Goal: Task Accomplishment & Management: Use online tool/utility

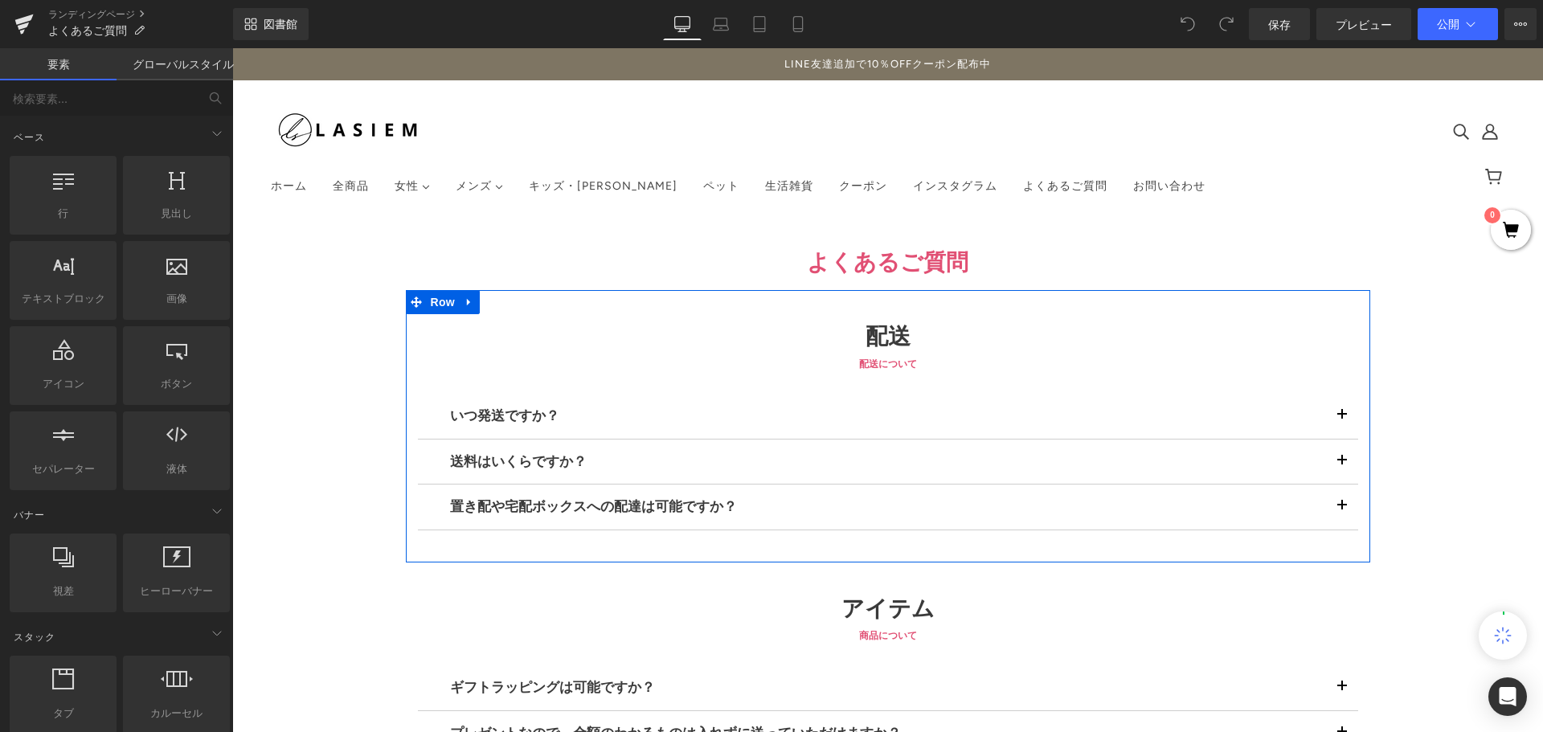
click at [1340, 412] on button "button" at bounding box center [1342, 416] width 32 height 45
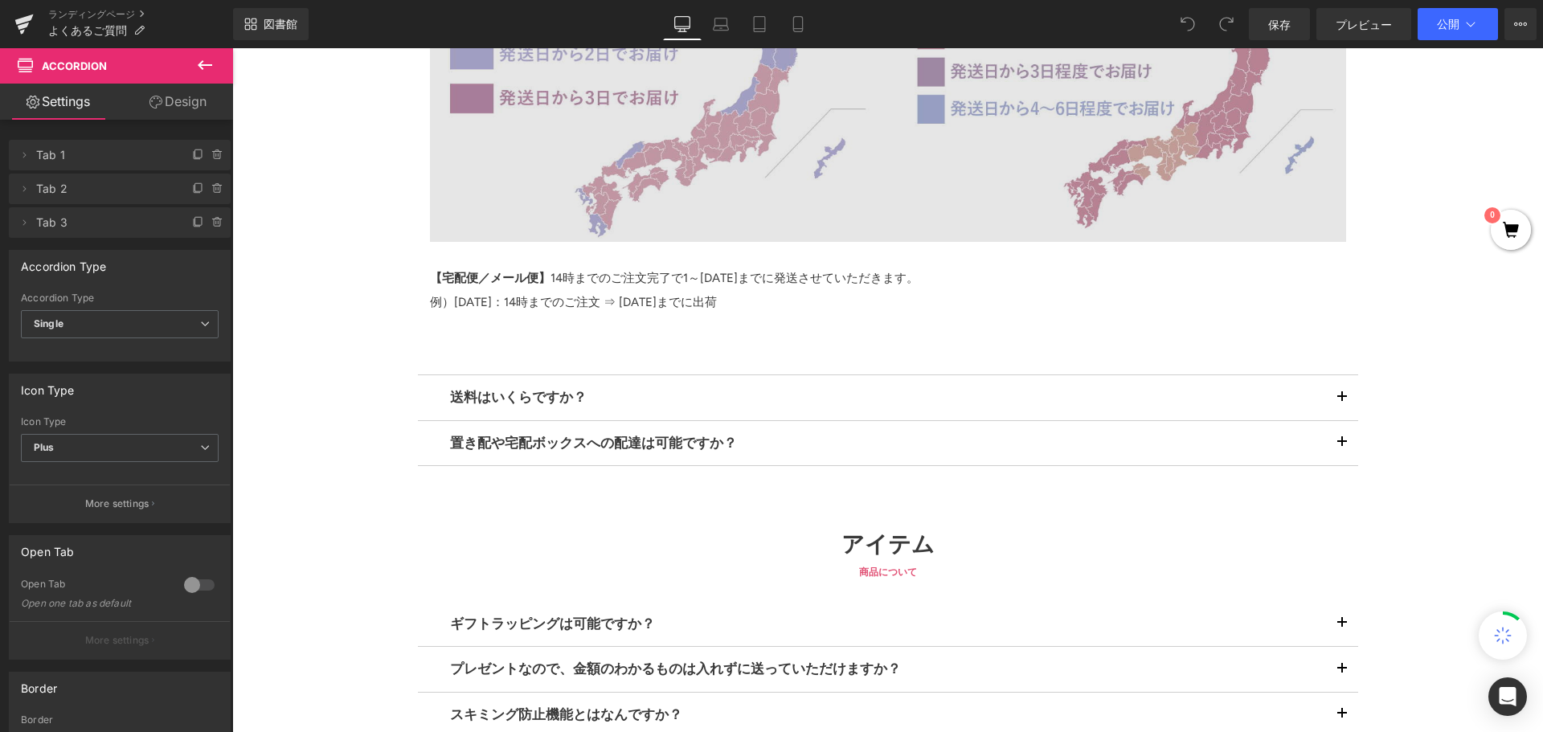
scroll to position [402, 0]
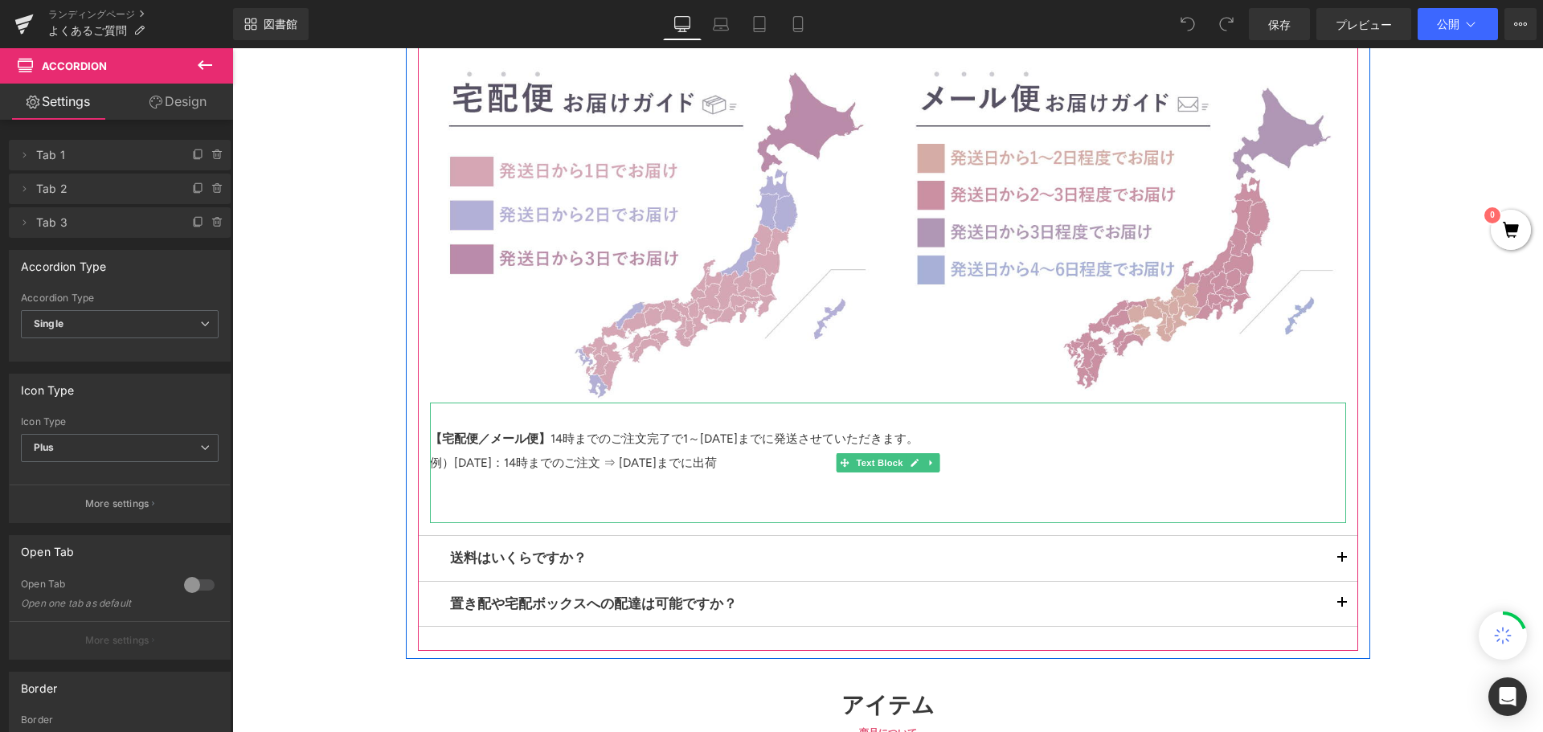
click at [684, 440] on font "14時までのご注文完了で1～[DATE]までに発送させていただきます。" at bounding box center [735, 439] width 368 height 14
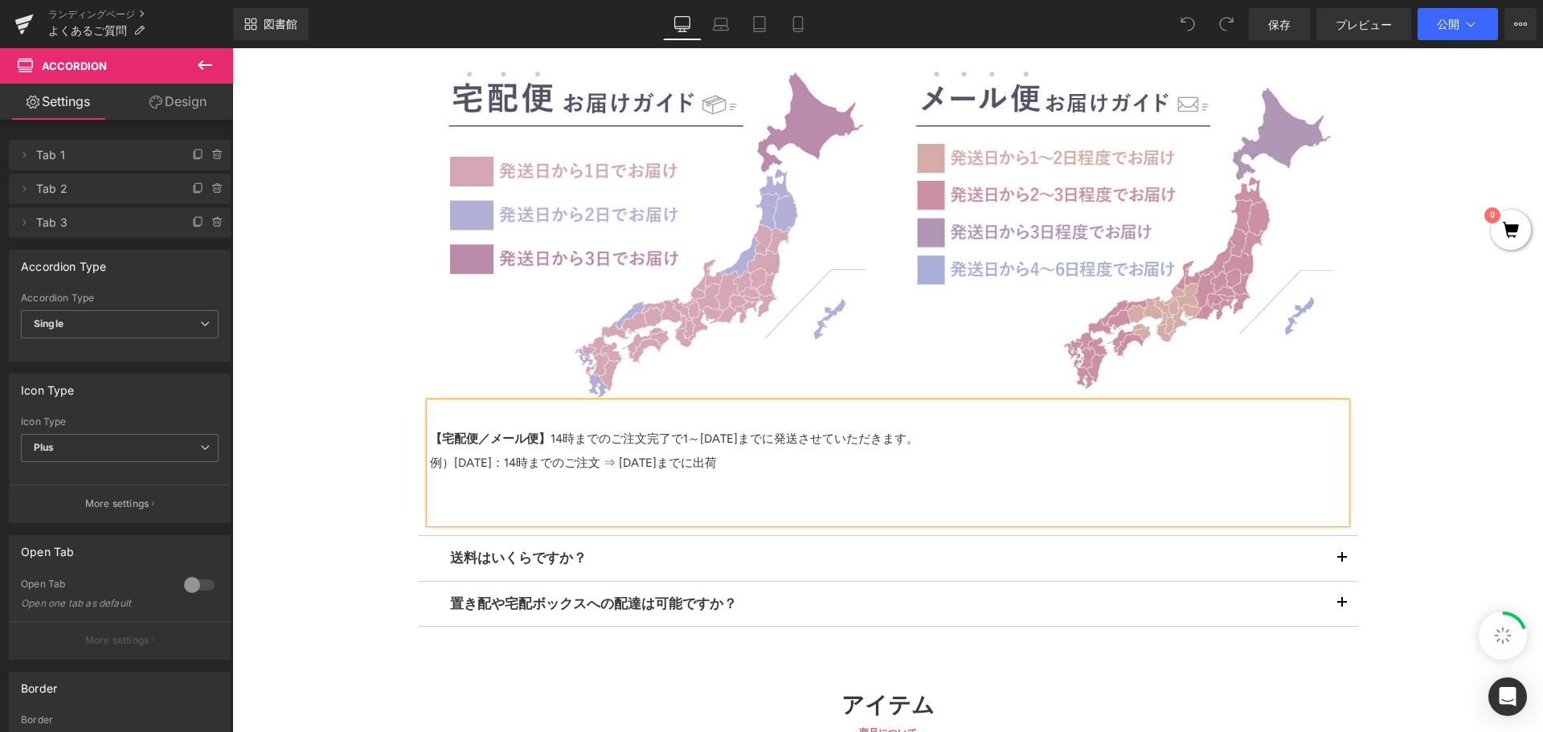
click at [688, 440] on font "14時までのご注文完了で1～[DATE]までに発送させていただきます。" at bounding box center [735, 439] width 368 height 14
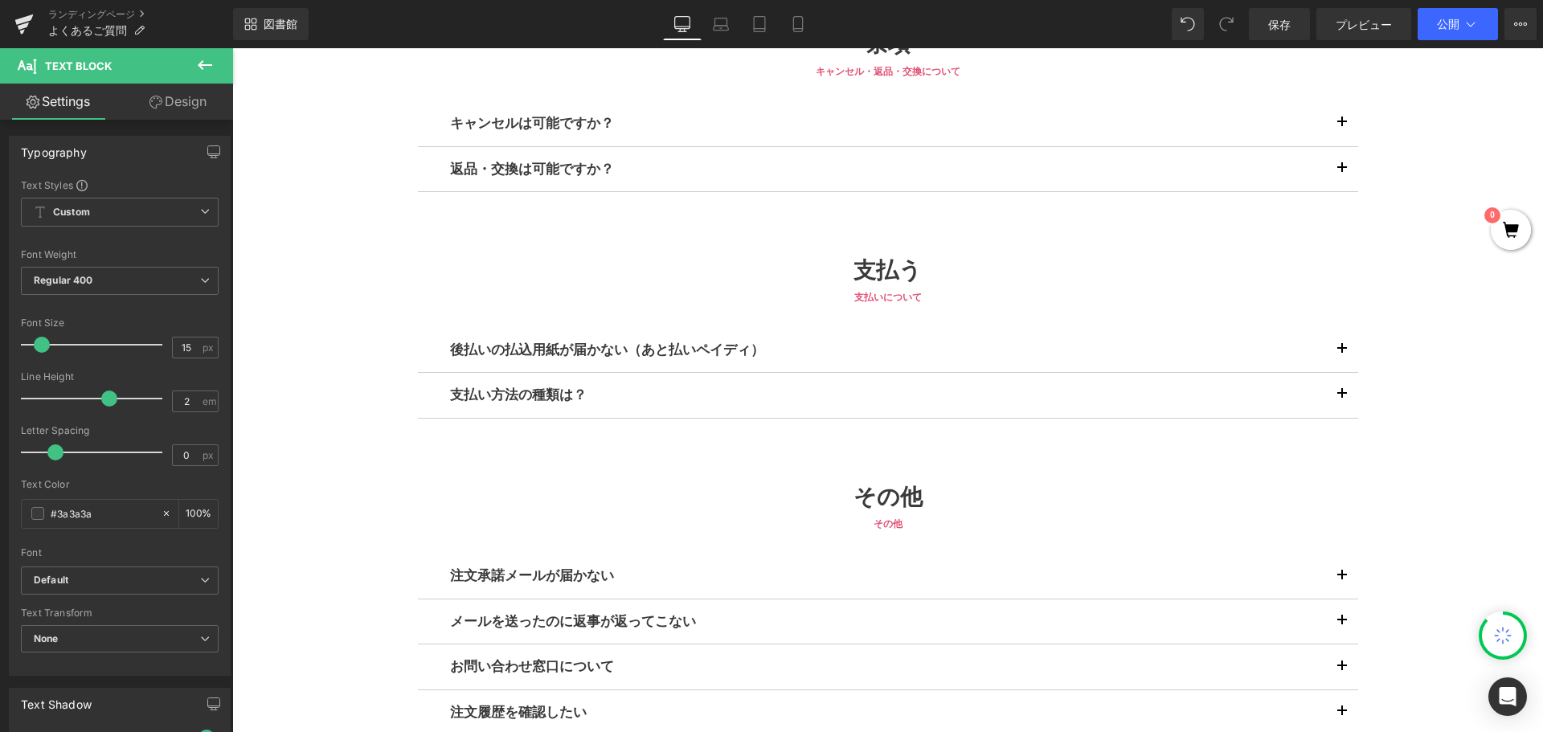
scroll to position [1181, 0]
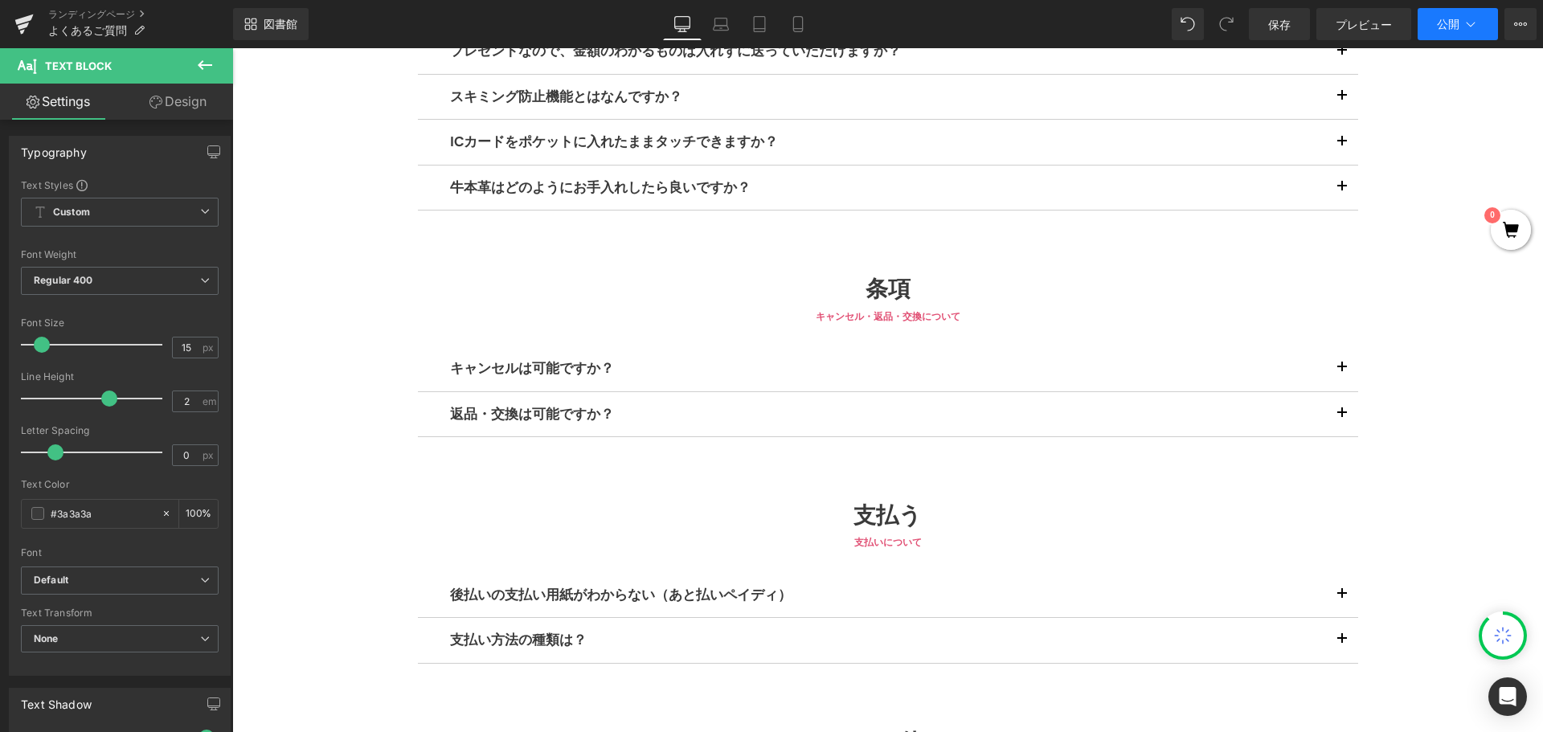
click at [1459, 18] on font "公開" at bounding box center [1448, 24] width 23 height 14
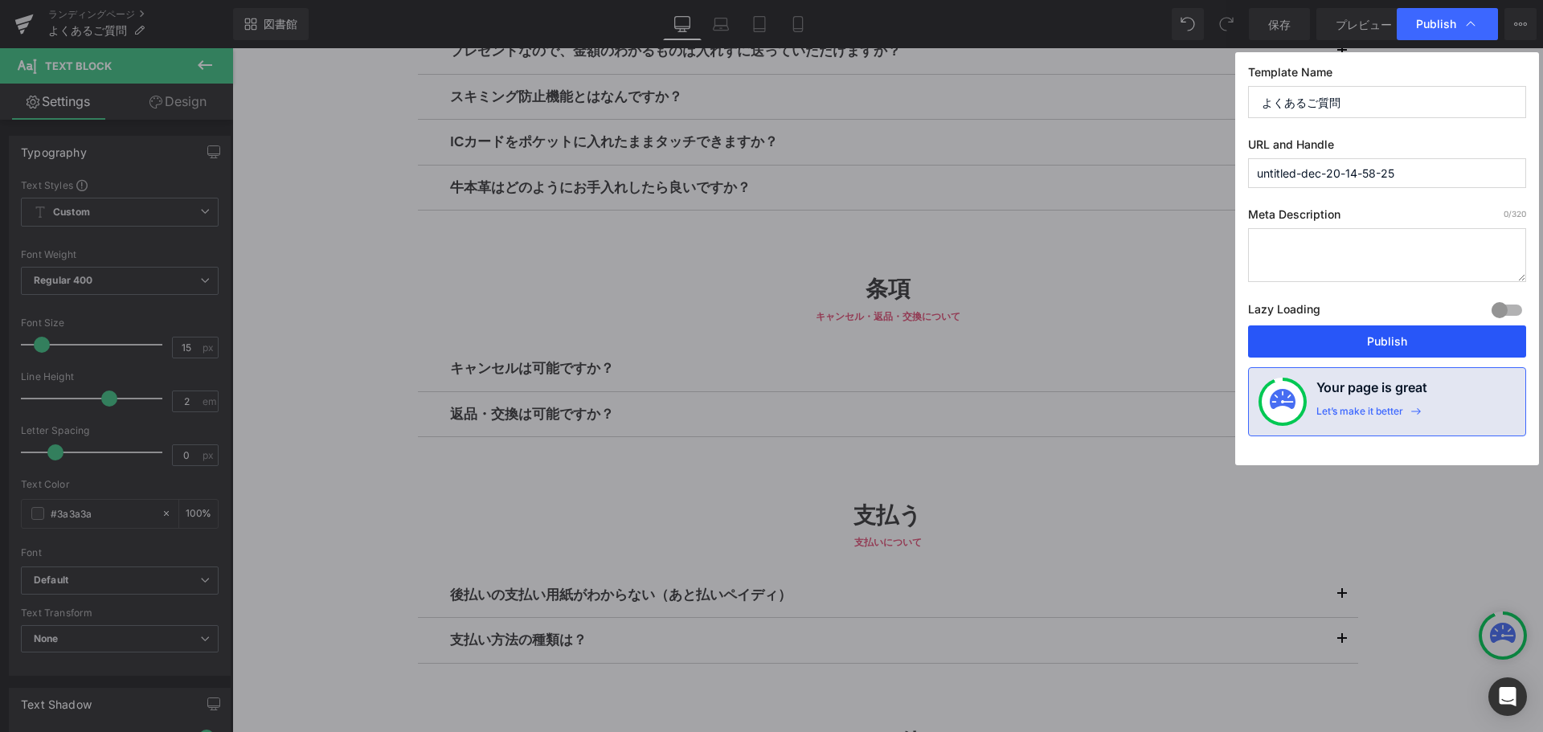
click at [1337, 341] on button "Publish" at bounding box center [1387, 342] width 278 height 32
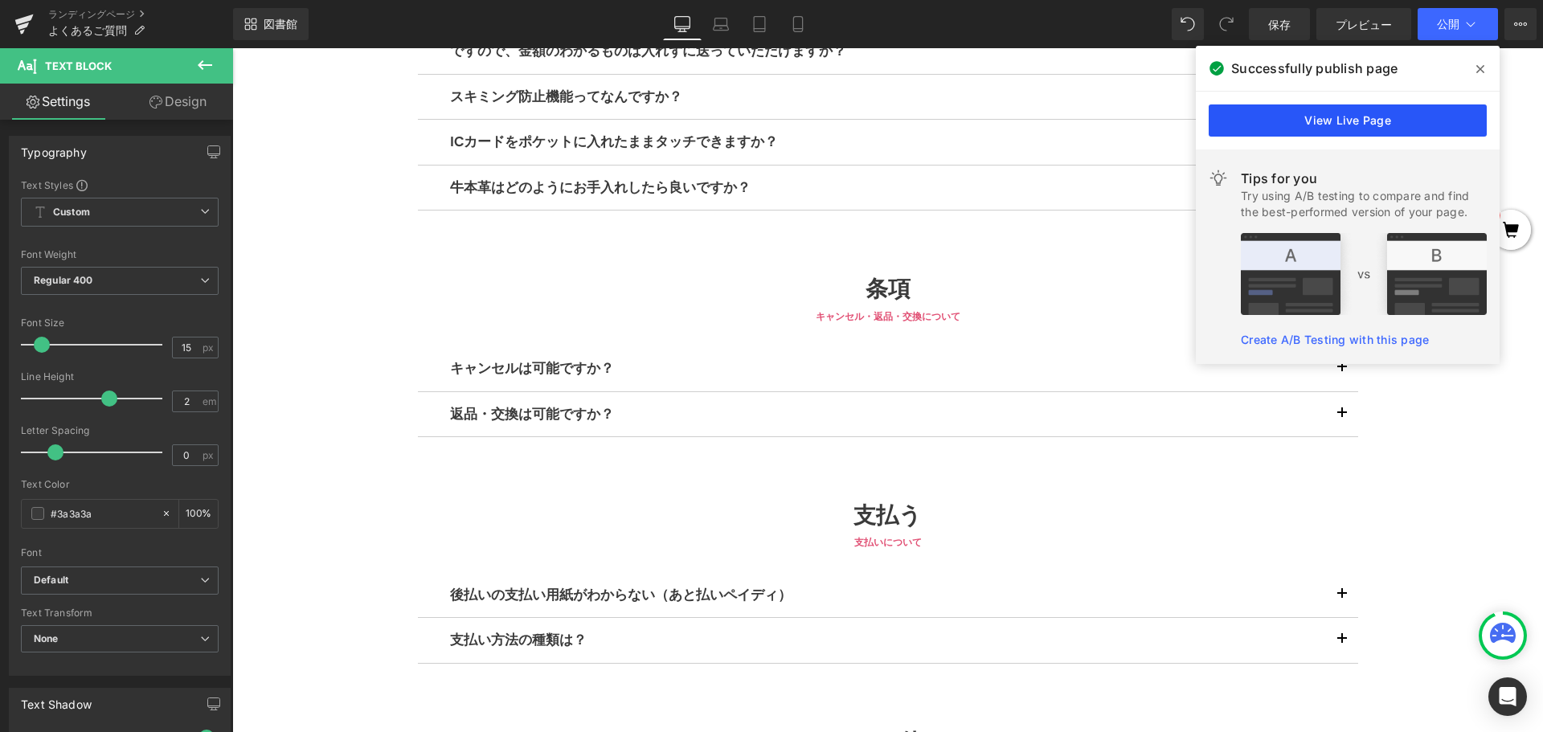
click at [1261, 121] on link "View Live Page" at bounding box center [1348, 120] width 278 height 32
